Goal: Task Accomplishment & Management: Manage account settings

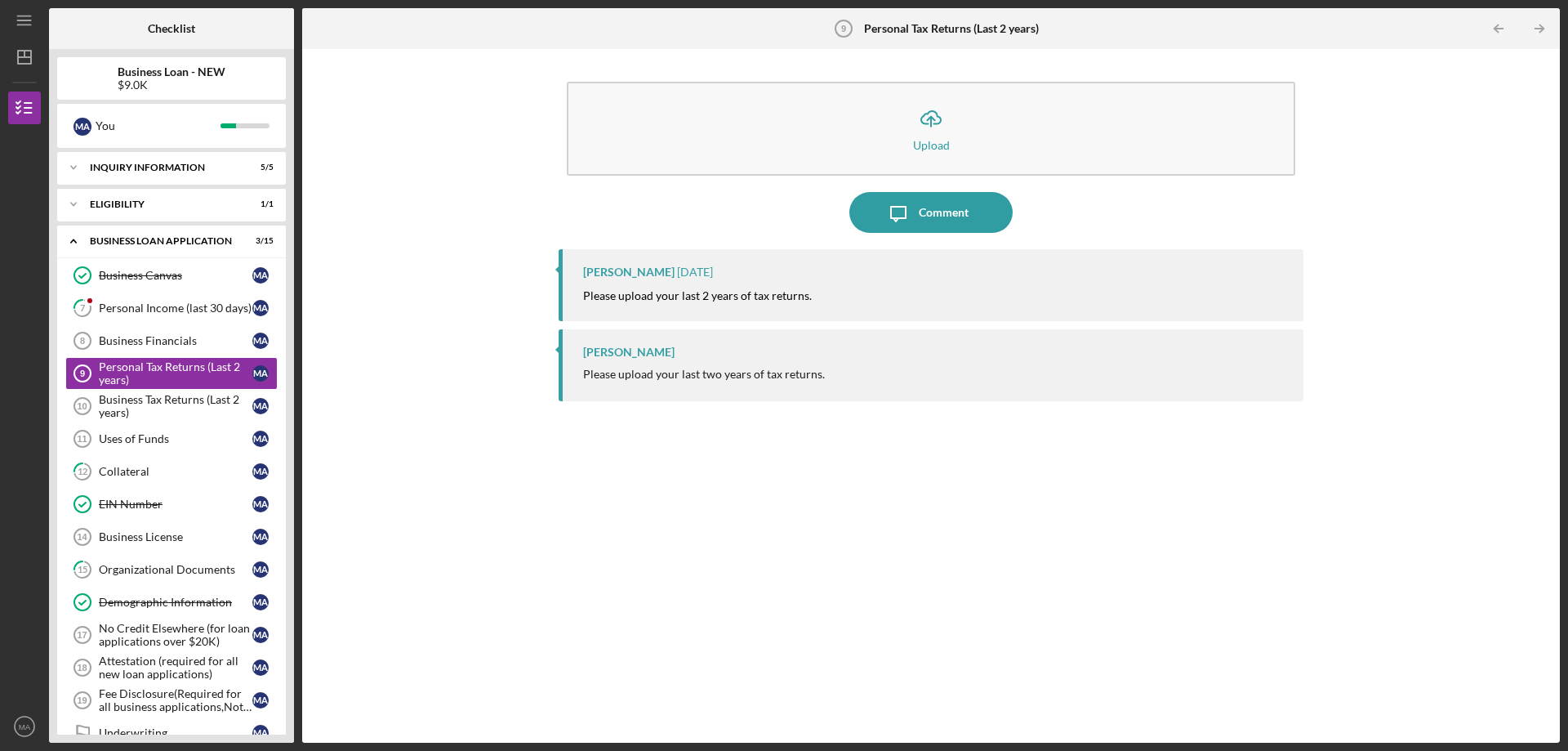
scroll to position [141, 0]
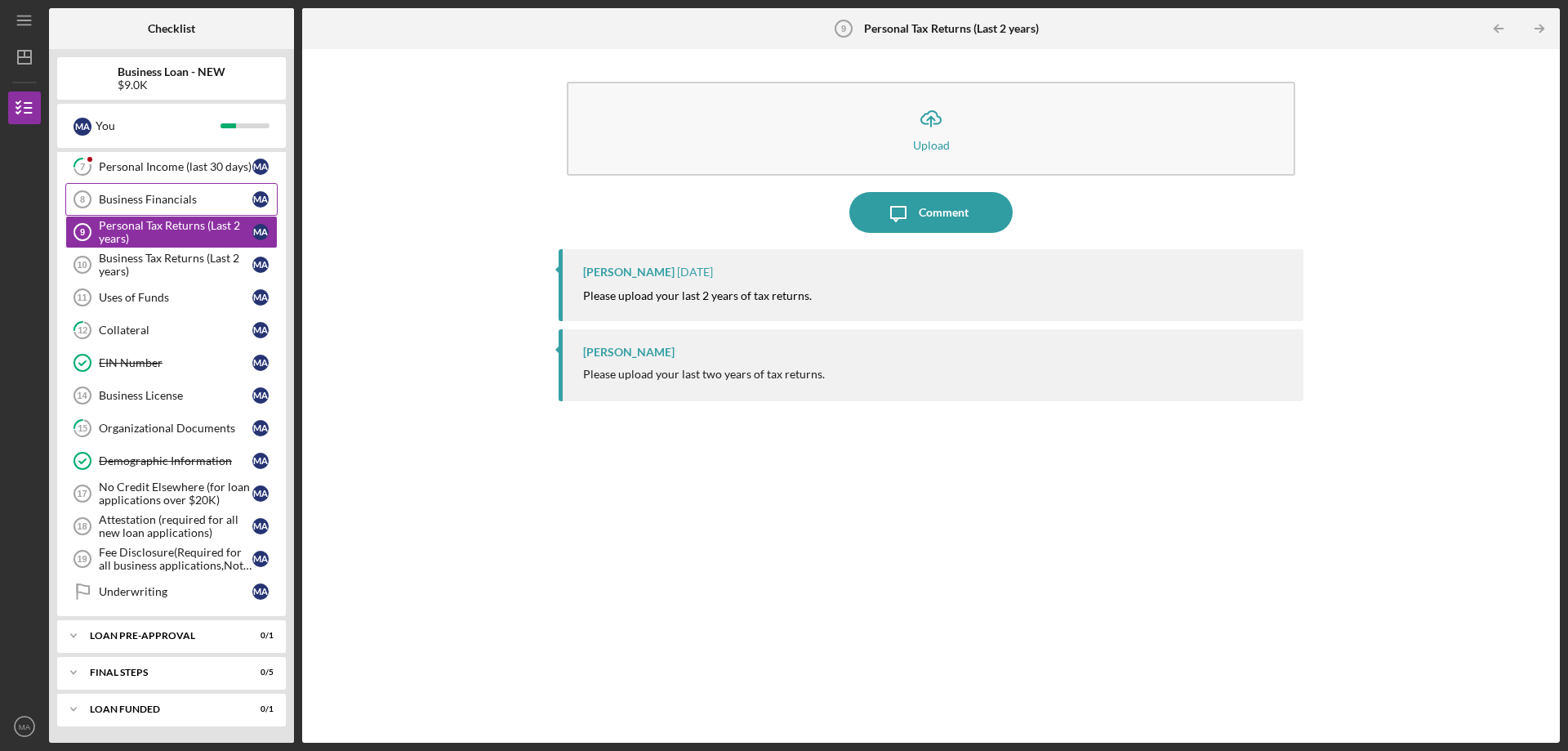
click at [179, 199] on div "Business Financials" at bounding box center [175, 199] width 153 height 13
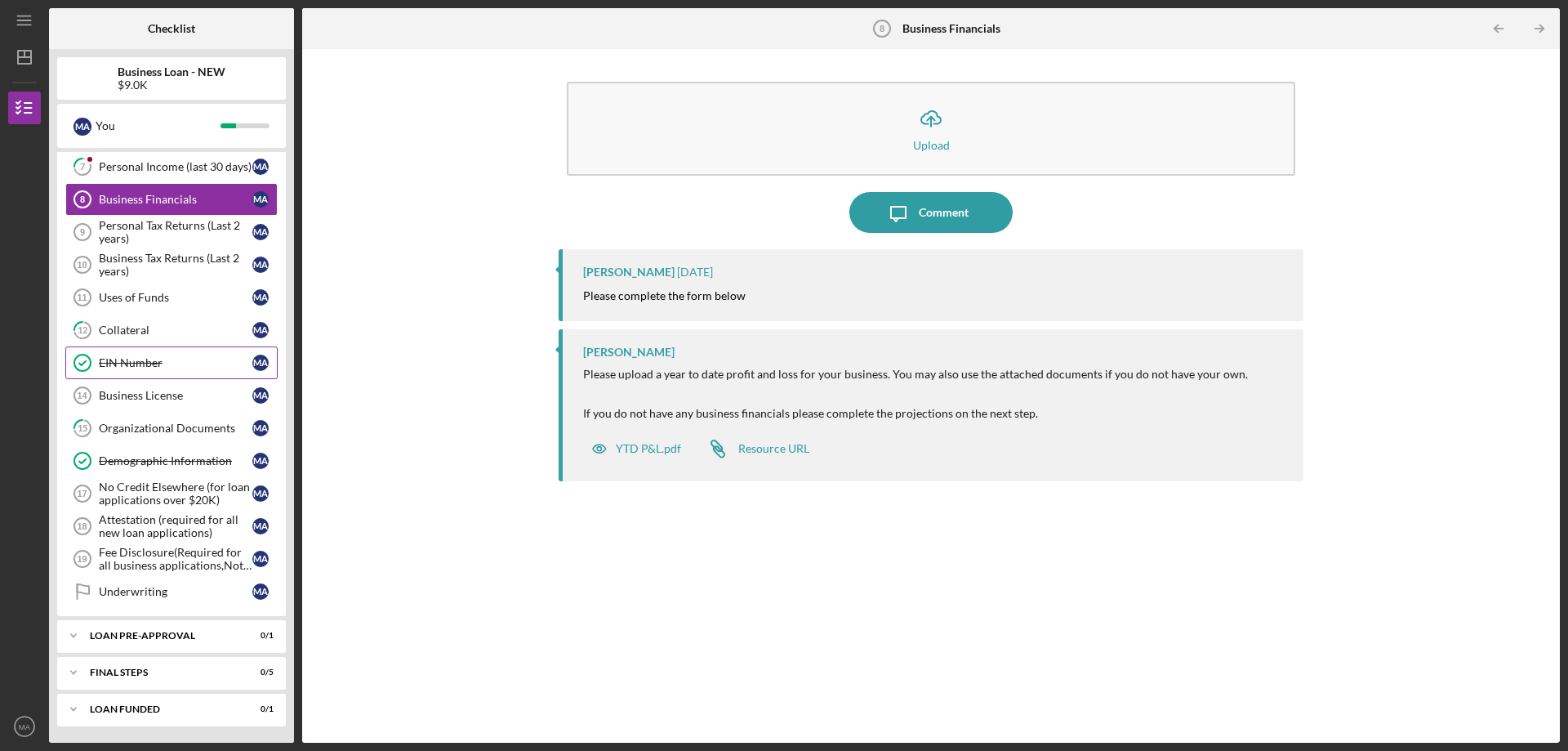
click at [173, 361] on div "EIN Number" at bounding box center [175, 362] width 153 height 13
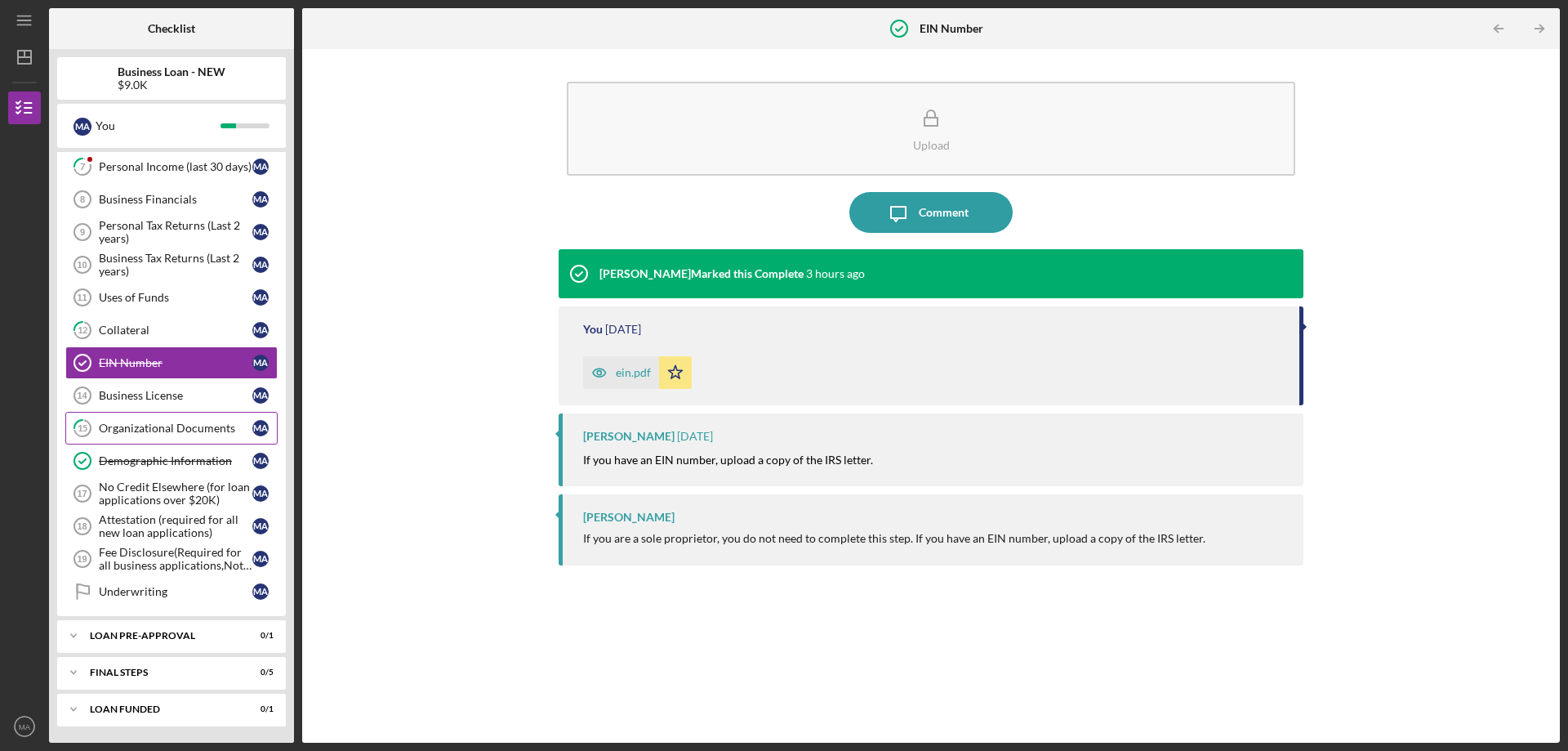
click at [124, 440] on link "15 Organizational Documents M A" at bounding box center [172, 427] width 212 height 32
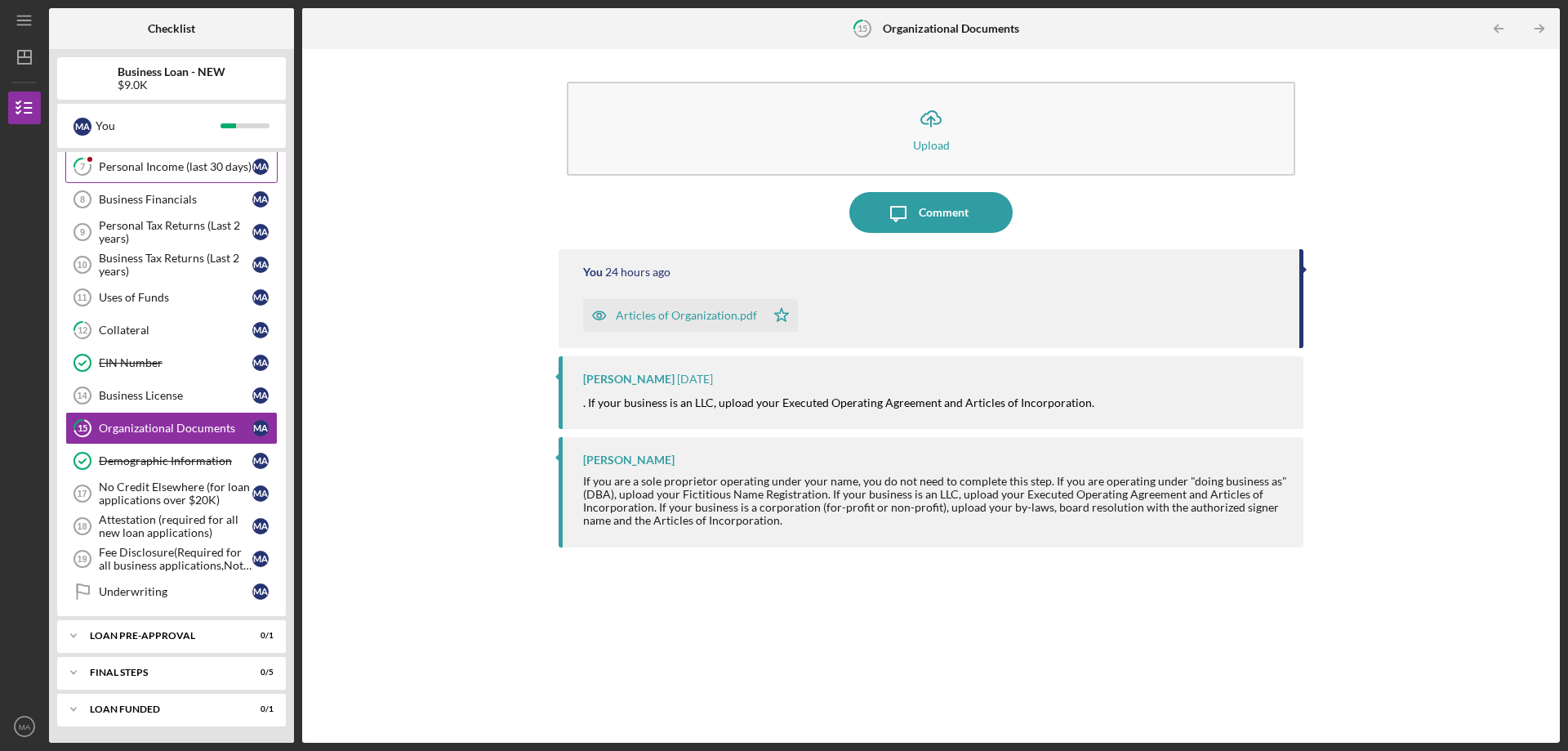
click at [189, 174] on link "7 Personal Income (last 30 days) M A" at bounding box center [172, 166] width 212 height 32
